Goal: Task Accomplishment & Management: Manage account settings

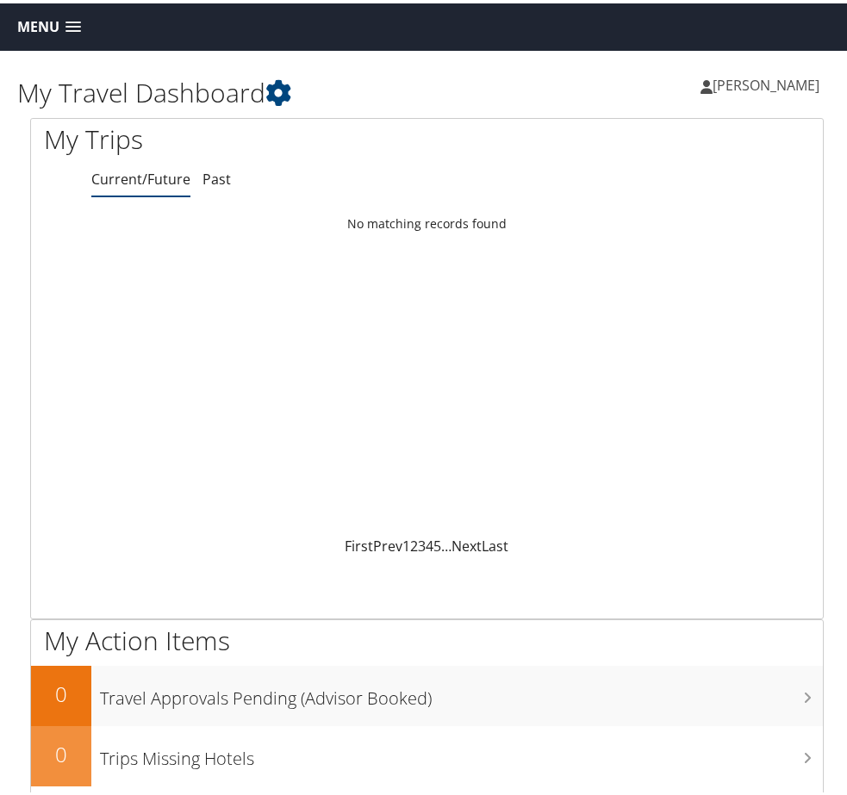
click at [746, 82] on span "[PERSON_NAME]" at bounding box center [766, 81] width 107 height 19
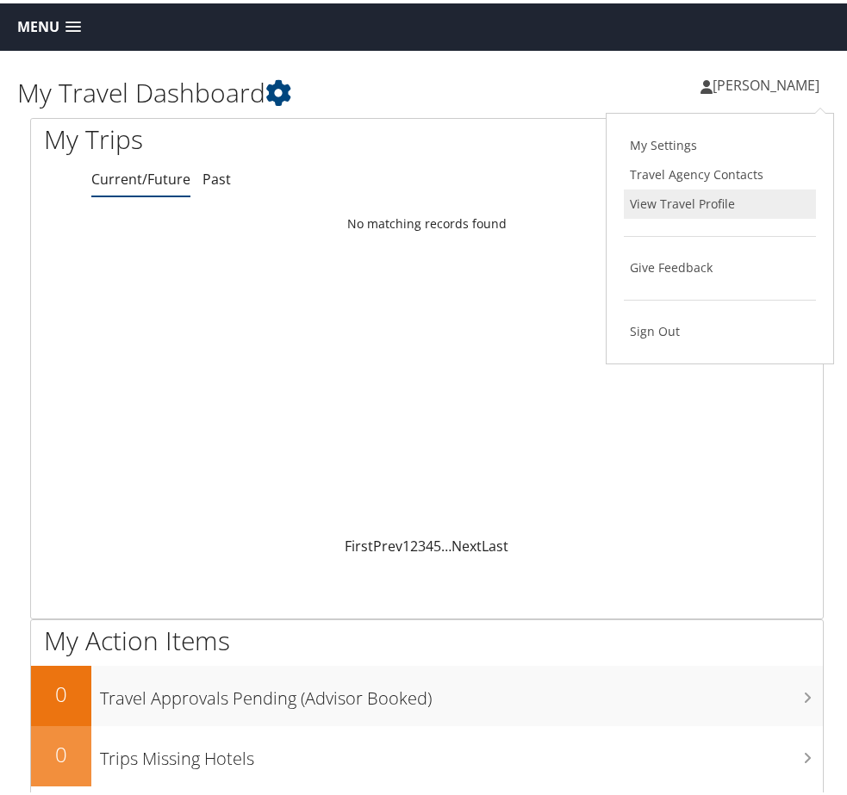
click at [646, 204] on link "View Travel Profile" at bounding box center [720, 200] width 192 height 29
